Goal: Transaction & Acquisition: Subscribe to service/newsletter

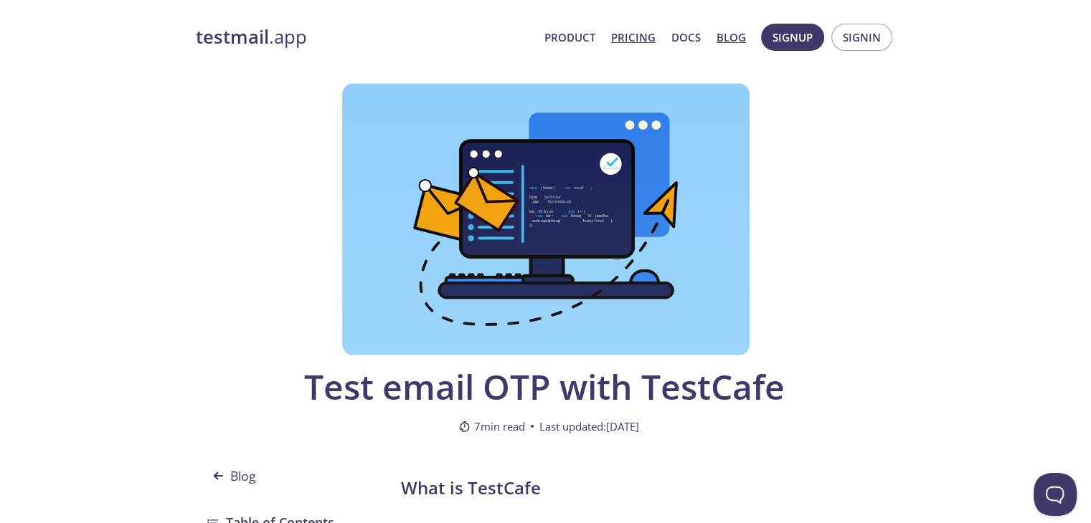
click at [641, 35] on link "Pricing" at bounding box center [633, 37] width 44 height 19
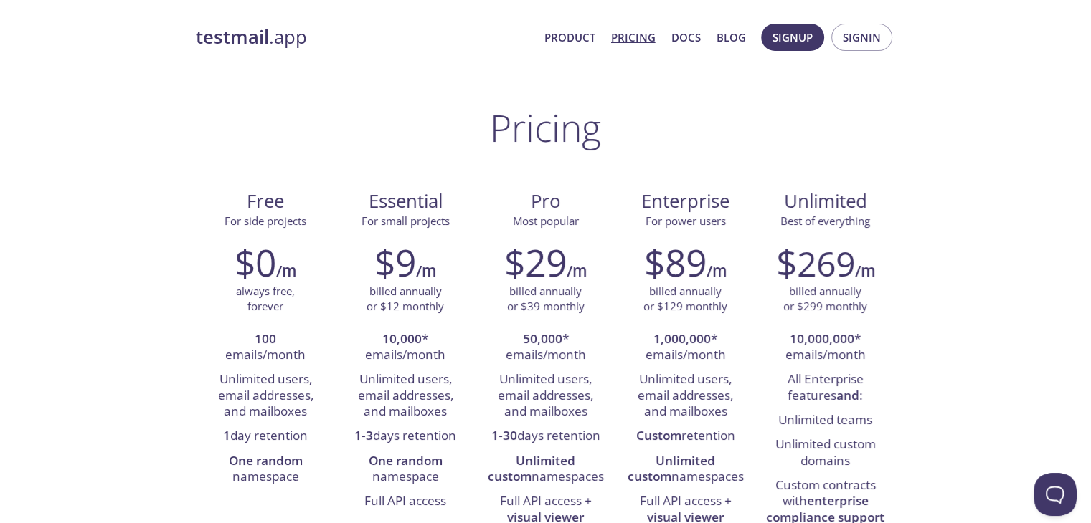
click at [240, 41] on strong "testmail" at bounding box center [232, 36] width 73 height 25
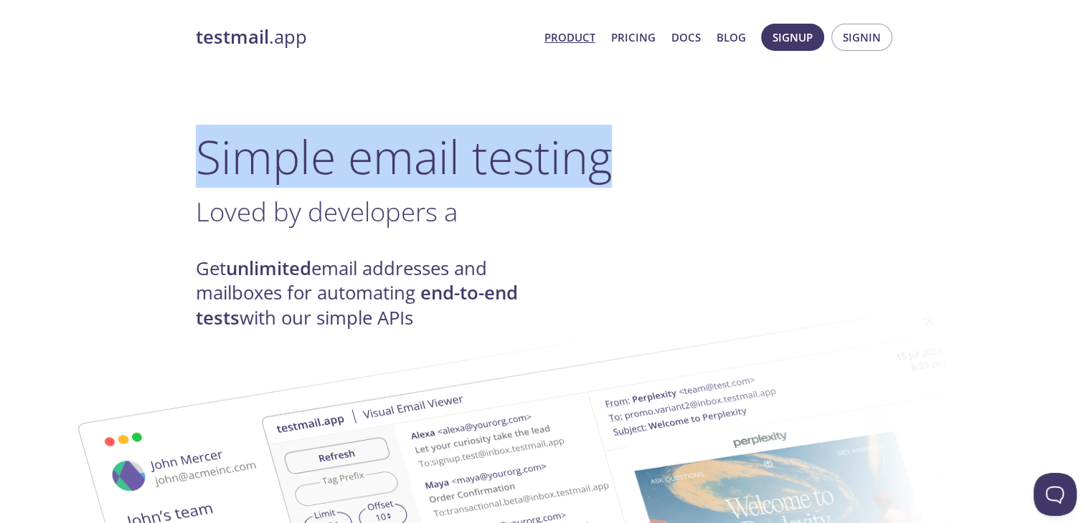
drag, startPoint x: 1090, startPoint y: 57, endPoint x: 1087, endPoint y: 98, distance: 41.0
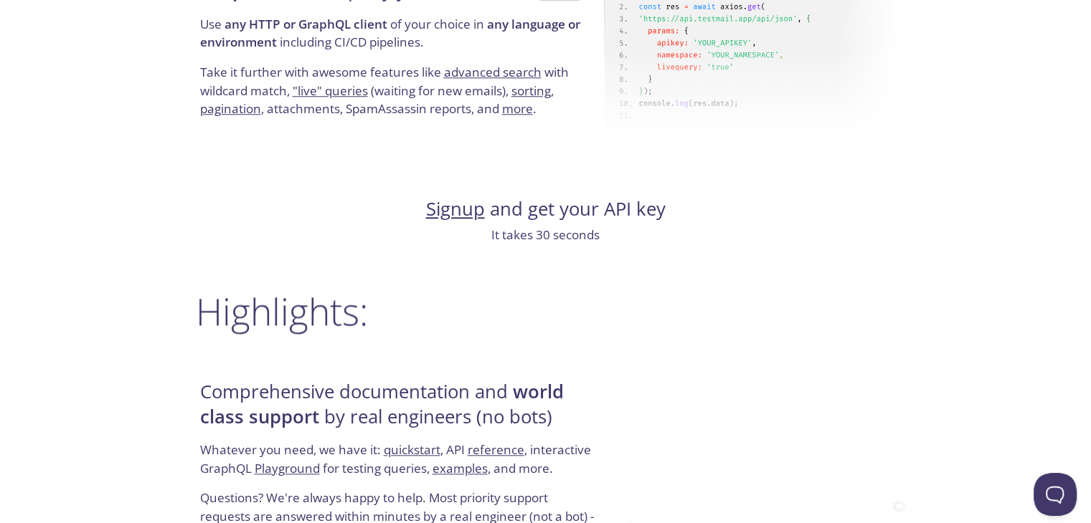
scroll to position [1467, 0]
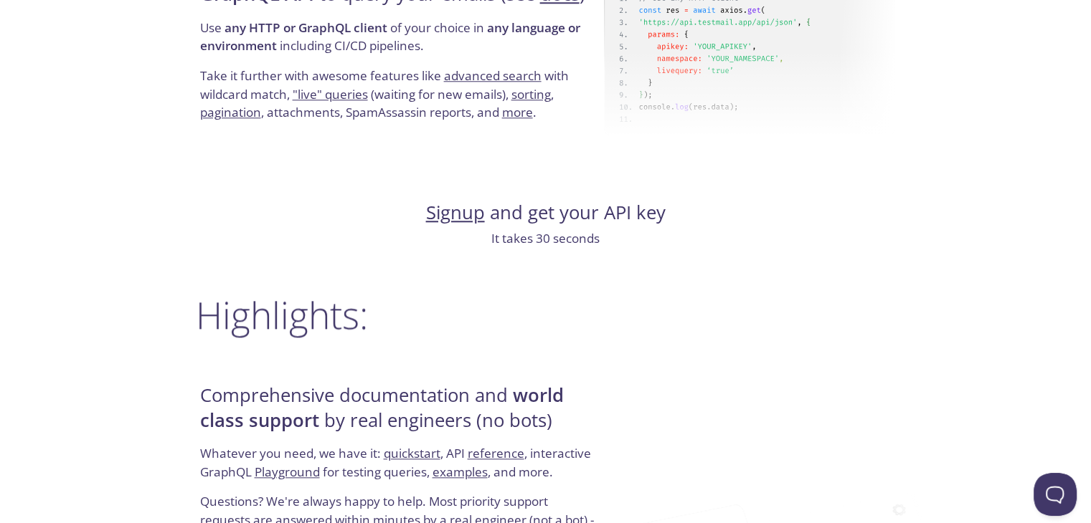
click at [456, 208] on link "Signup" at bounding box center [455, 212] width 59 height 25
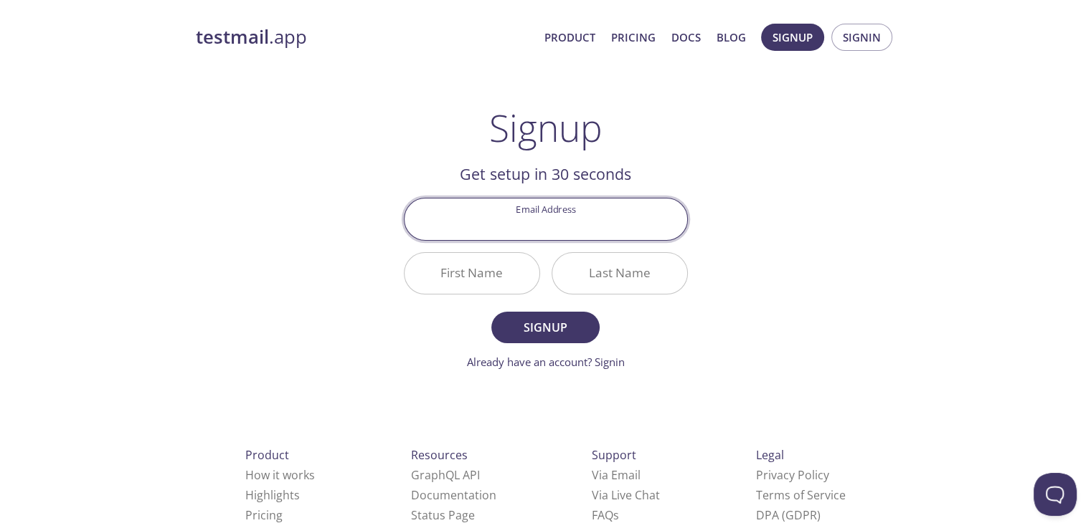
click at [532, 218] on input "Email Address" at bounding box center [545, 219] width 283 height 41
type input "[EMAIL_ADDRESS][DOMAIN_NAME]"
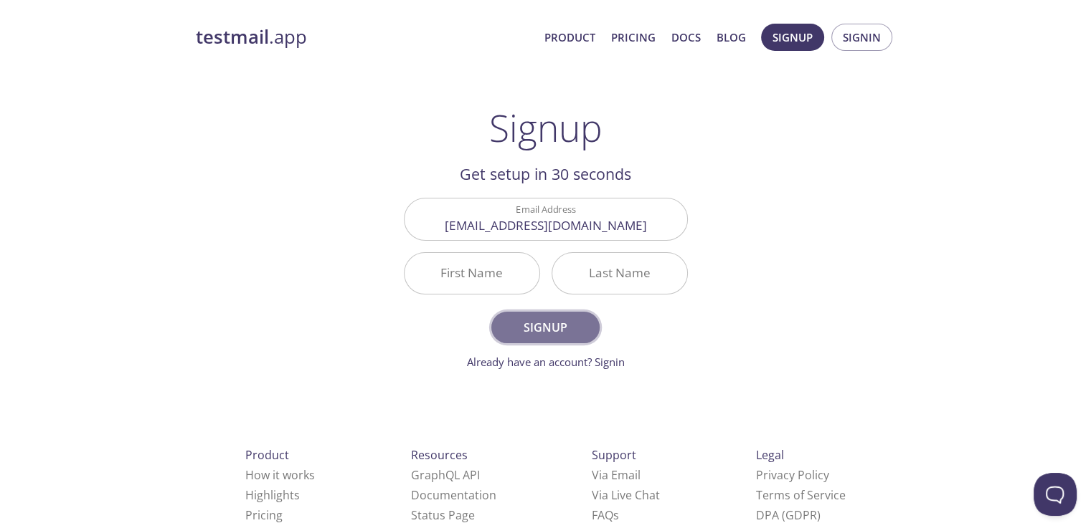
click at [540, 323] on span "Signup" at bounding box center [545, 328] width 76 height 20
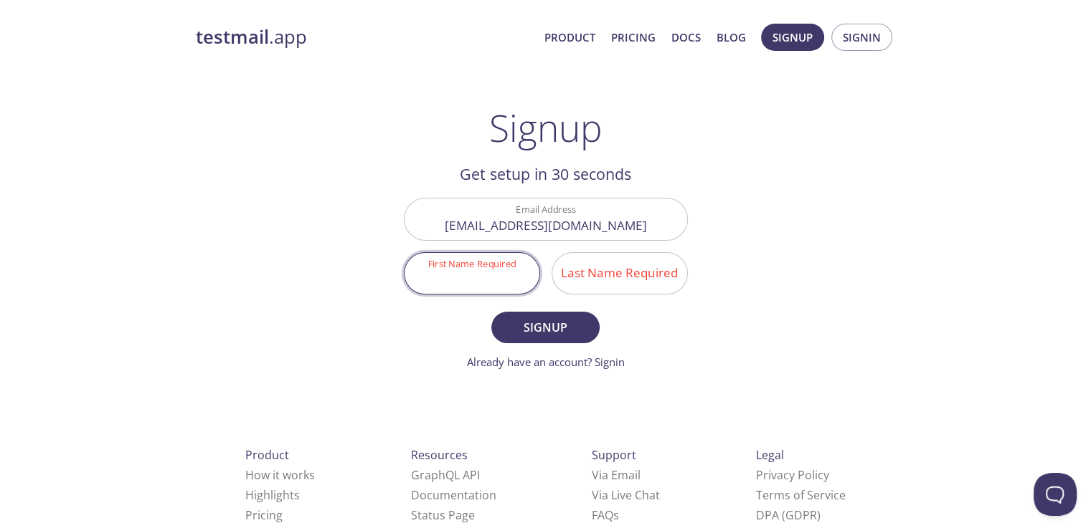
click at [501, 280] on input "First Name Required" at bounding box center [471, 273] width 135 height 41
type input "[PERSON_NAME]"
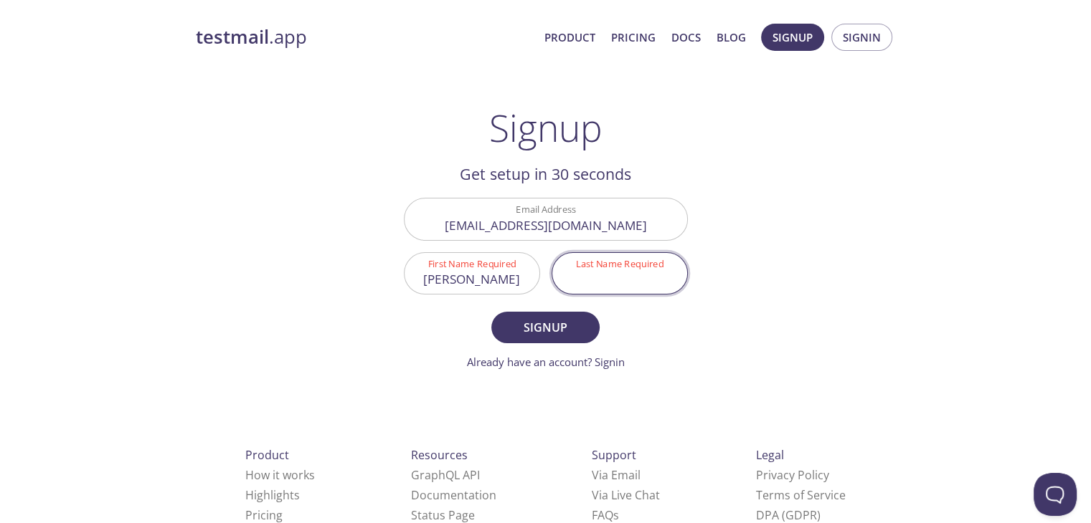
click at [579, 275] on input "Last Name Required" at bounding box center [619, 273] width 135 height 41
type input "[PERSON_NAME]"
click at [544, 330] on span "Signup" at bounding box center [545, 328] width 76 height 20
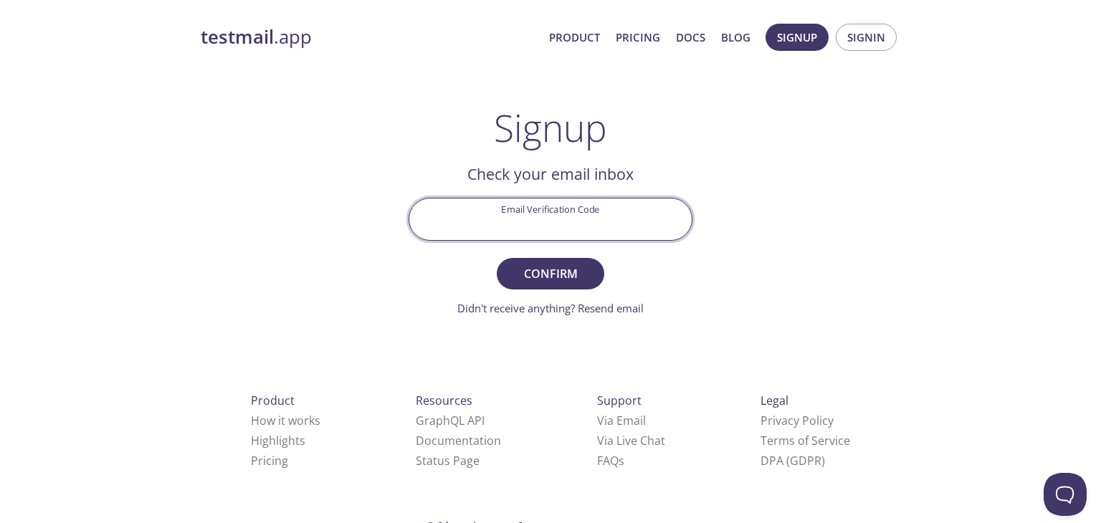
click at [491, 213] on input "Email Verification Code" at bounding box center [550, 219] width 283 height 41
type input "zdzt5mj"
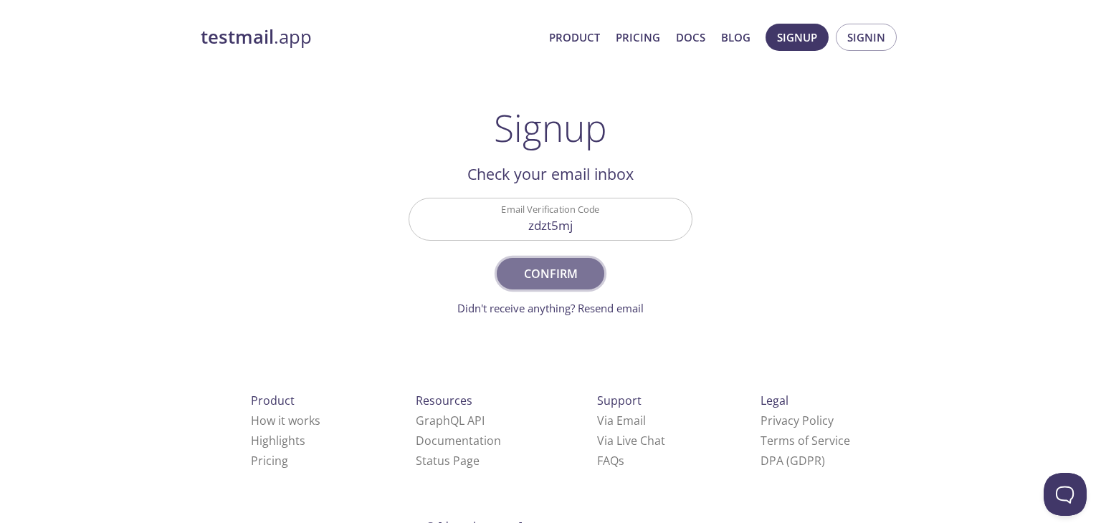
click at [535, 273] on span "Confirm" at bounding box center [551, 274] width 76 height 20
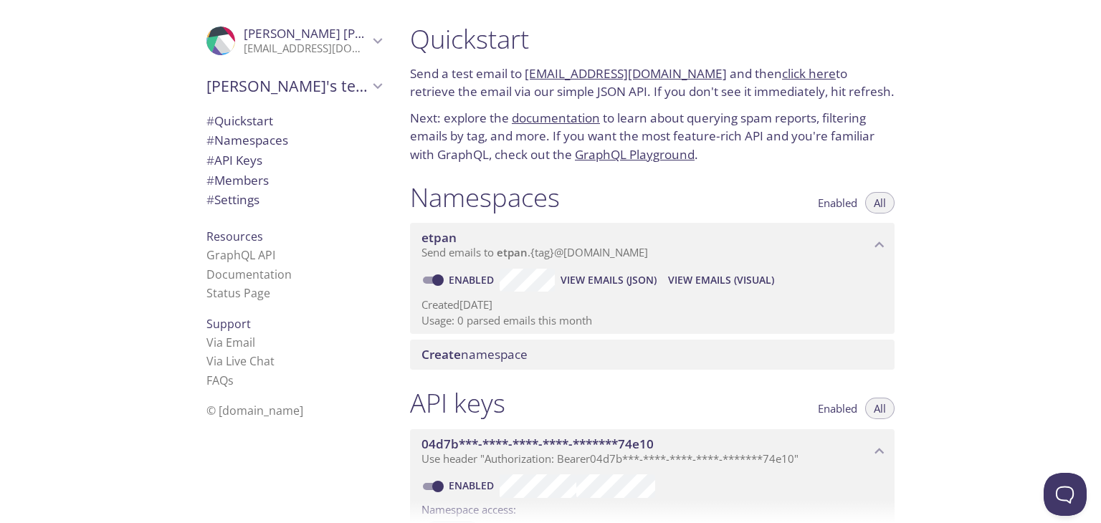
click at [942, 395] on div "Quickstart Send a test email to [EMAIL_ADDRESS][DOMAIN_NAME] and then click her…" at bounding box center [750, 261] width 703 height 523
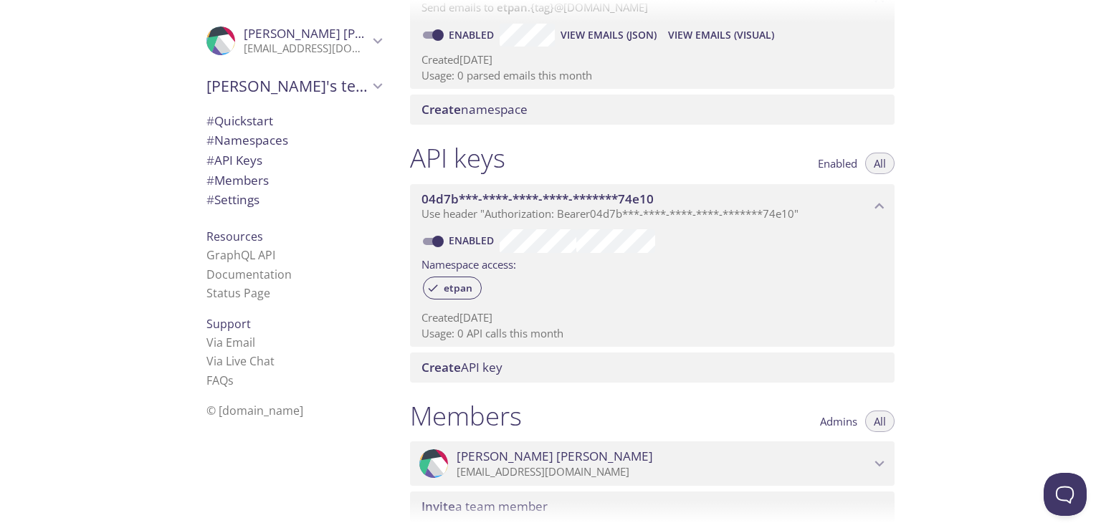
scroll to position [258, 0]
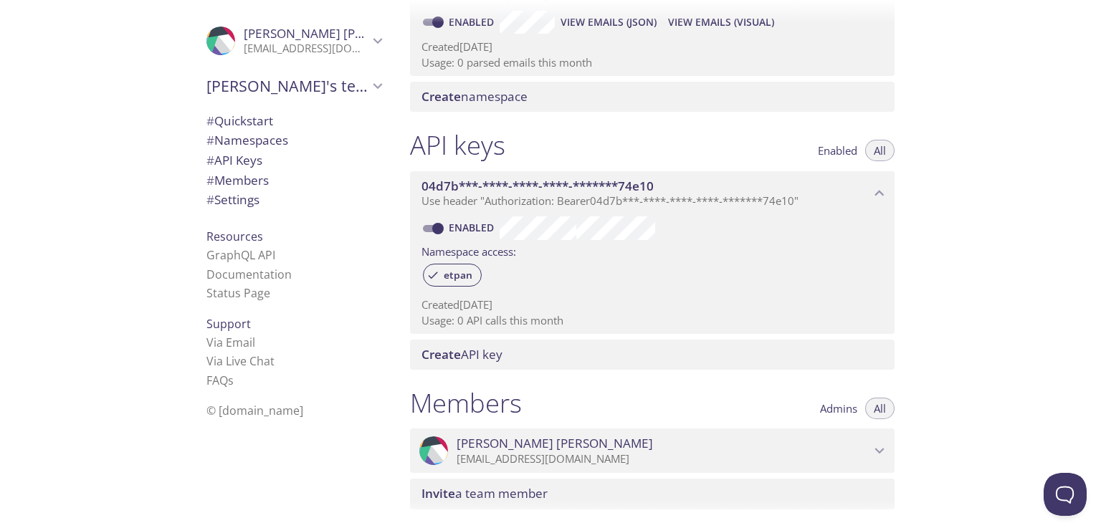
click at [959, 346] on div "Quickstart Send a test email to [EMAIL_ADDRESS][DOMAIN_NAME] and then click her…" at bounding box center [750, 261] width 703 height 523
click at [957, 257] on div "Quickstart Send a test email to [EMAIL_ADDRESS][DOMAIN_NAME] and then click her…" at bounding box center [750, 261] width 703 height 523
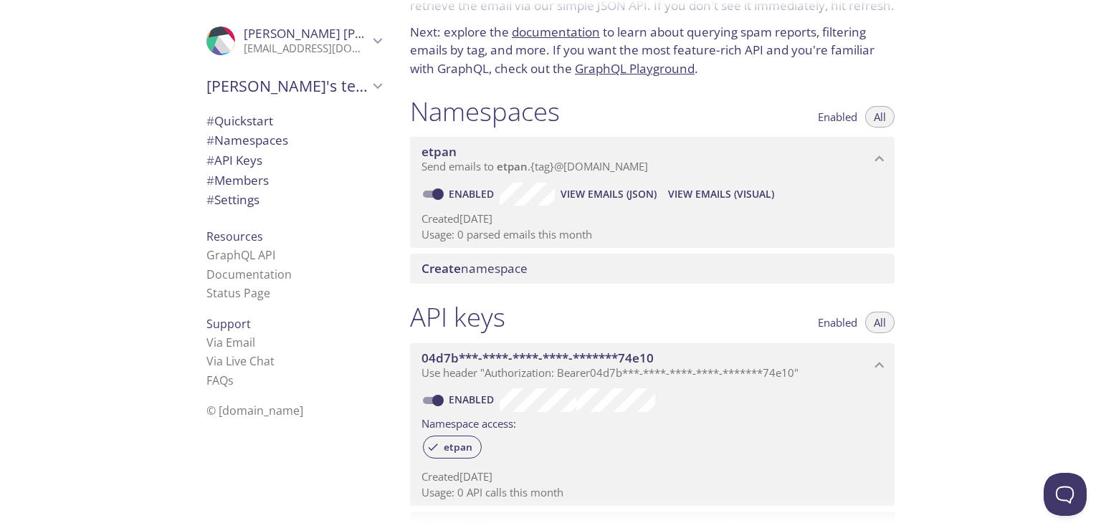
scroll to position [57, 0]
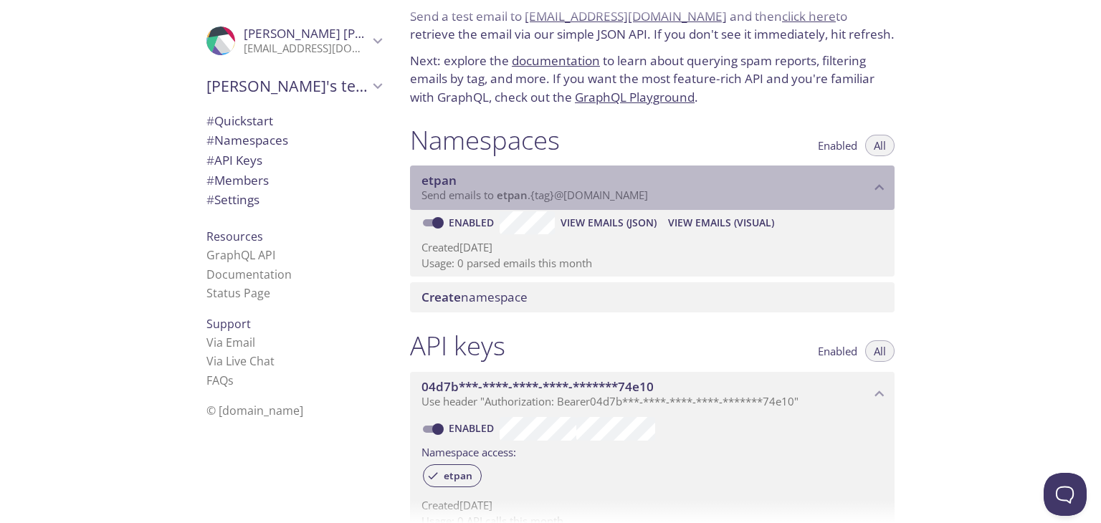
click at [511, 193] on span "etpan" at bounding box center [512, 195] width 31 height 14
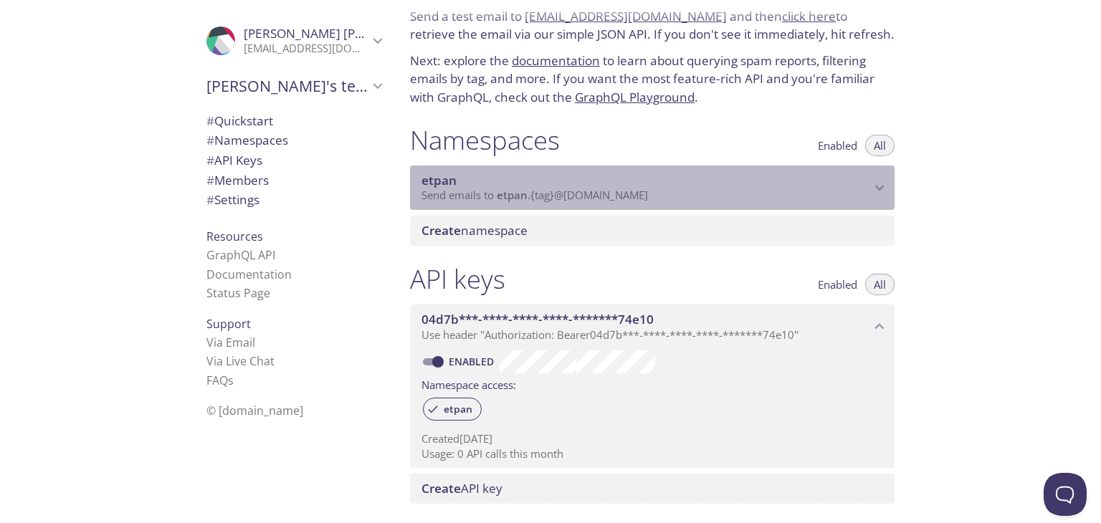
click at [511, 193] on span "etpan" at bounding box center [512, 195] width 31 height 14
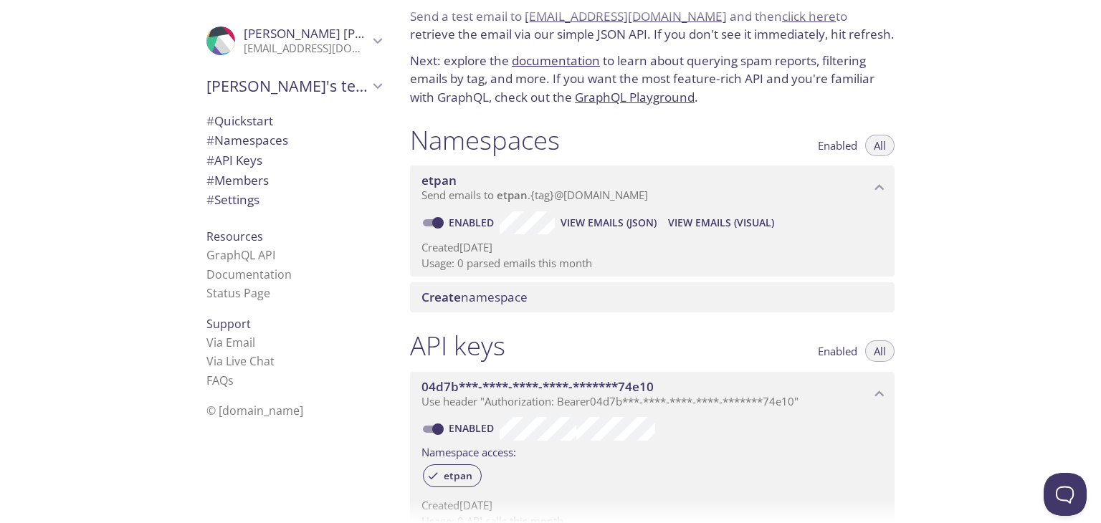
click at [529, 196] on span "Send emails to etpan . {tag} @[DOMAIN_NAME]" at bounding box center [535, 195] width 227 height 14
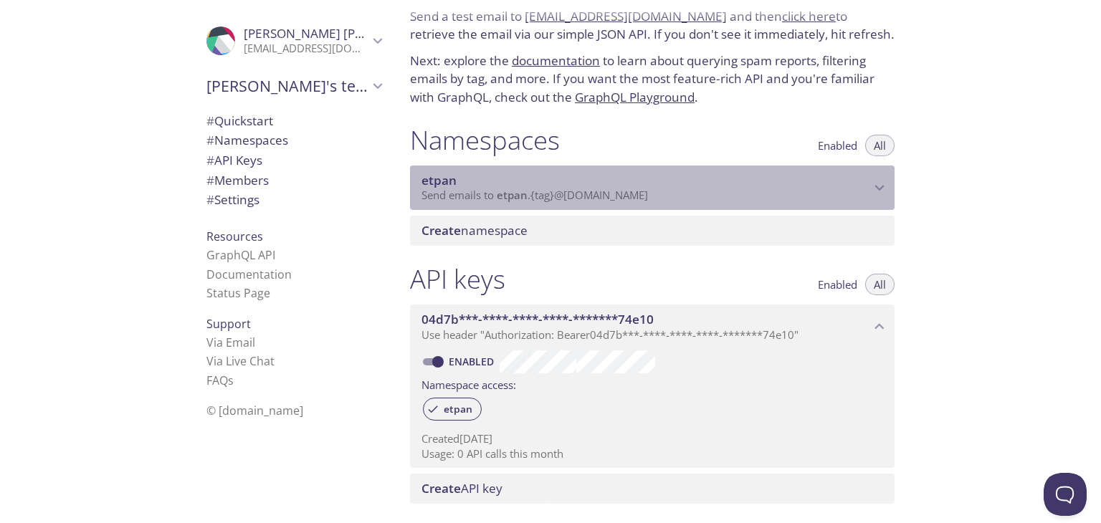
click at [529, 196] on span "Send emails to etpan . {tag} @[DOMAIN_NAME]" at bounding box center [535, 195] width 227 height 14
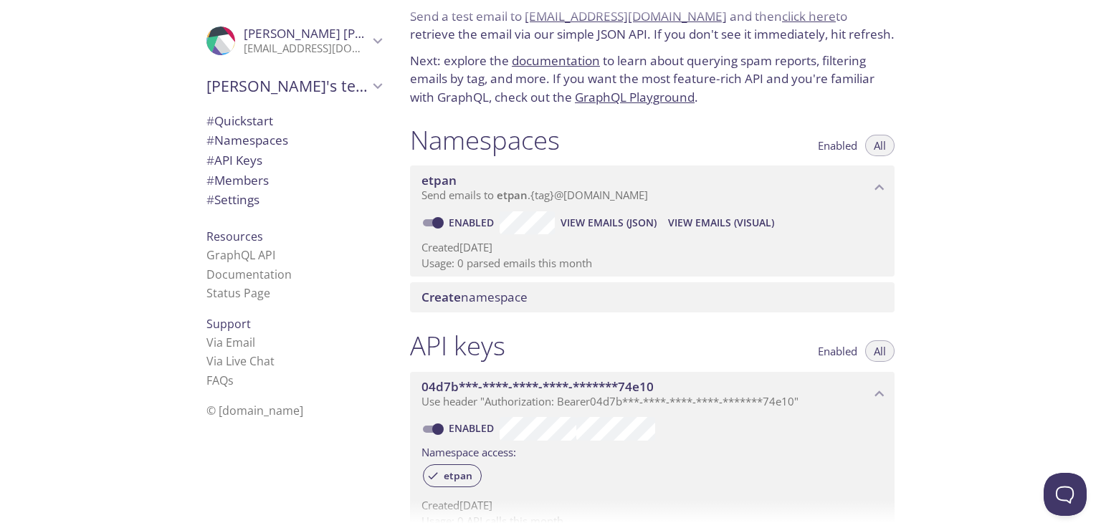
click at [1035, 270] on div "Quickstart Send a test email to [EMAIL_ADDRESS][DOMAIN_NAME] and then click her…" at bounding box center [750, 261] width 703 height 523
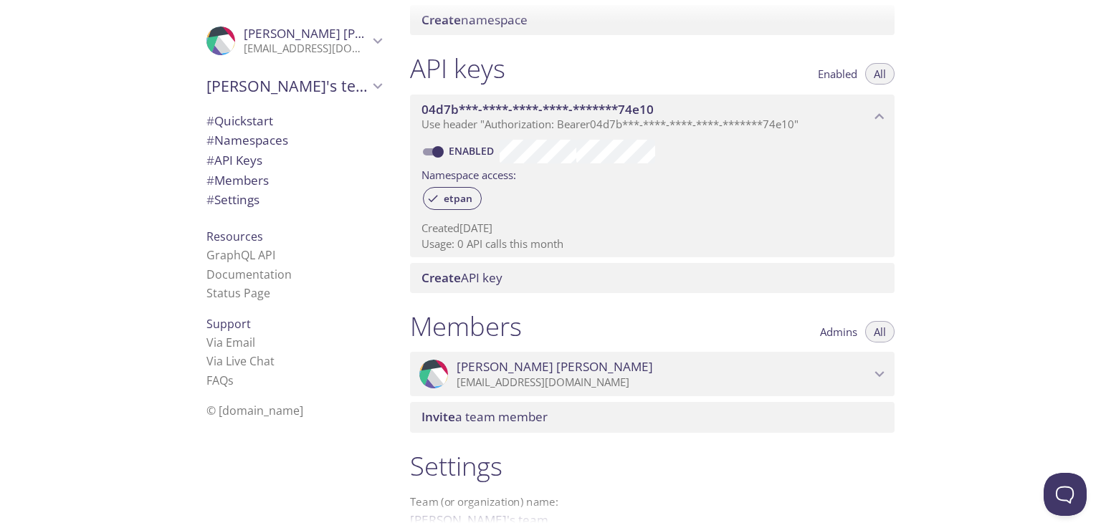
scroll to position [344, 0]
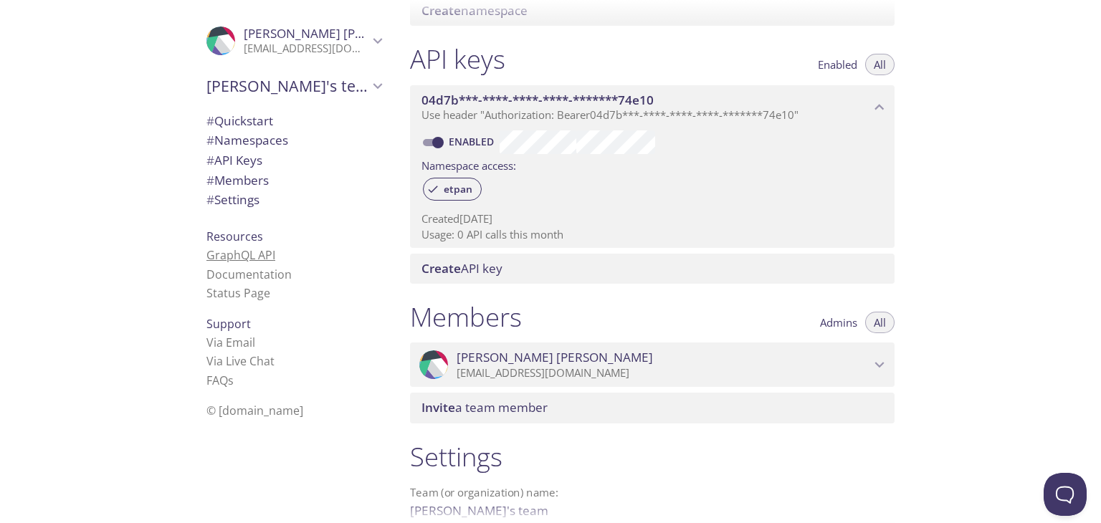
click at [250, 255] on link "GraphQL API" at bounding box center [241, 255] width 69 height 16
click at [236, 120] on span "# Quickstart" at bounding box center [240, 121] width 67 height 16
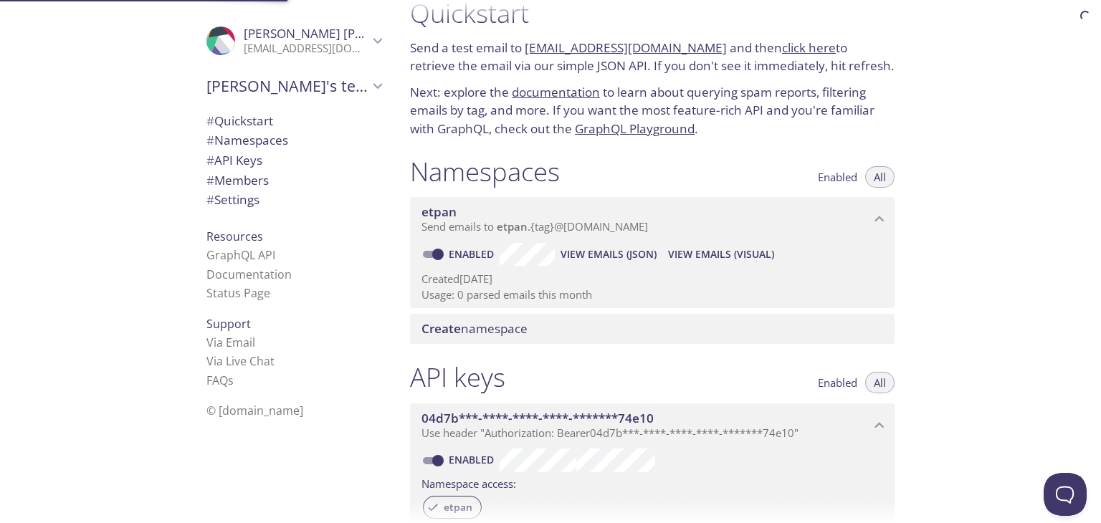
scroll to position [23, 0]
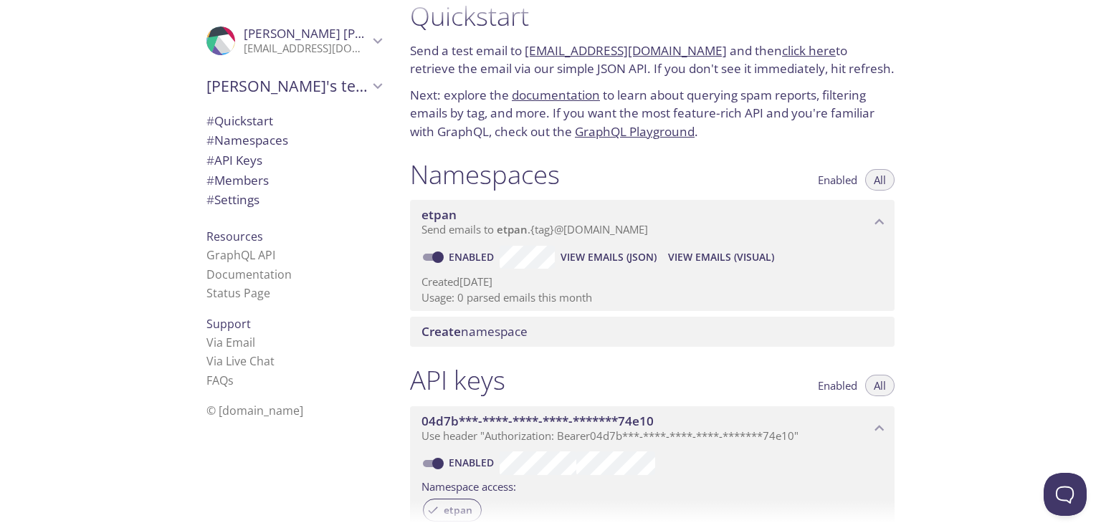
click at [795, 47] on link "click here" at bounding box center [809, 50] width 54 height 16
drag, startPoint x: 701, startPoint y: 52, endPoint x: 528, endPoint y: 53, distance: 173.5
click at [528, 53] on p "Send a test email to [EMAIL_ADDRESS][DOMAIN_NAME] and then click here to retrie…" at bounding box center [652, 60] width 485 height 37
copy link "[EMAIL_ADDRESS][DOMAIN_NAME]"
click at [997, 227] on div "Quickstart Send a test email to [EMAIL_ADDRESS][DOMAIN_NAME] and then click her…" at bounding box center [750, 261] width 703 height 523
